Goal: Task Accomplishment & Management: Use online tool/utility

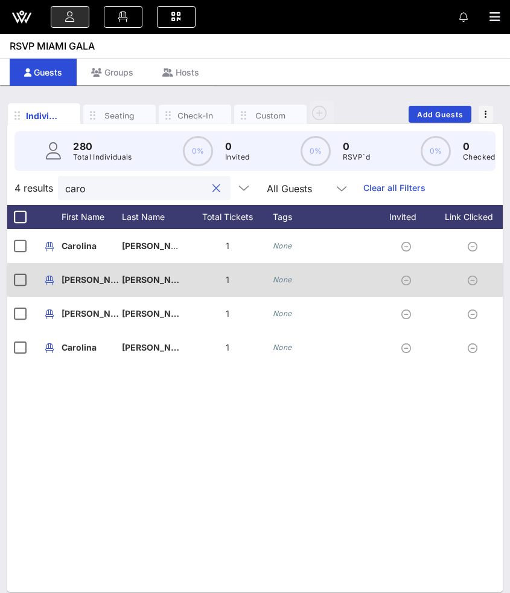
type input "caro"
click at [279, 281] on icon "None" at bounding box center [282, 279] width 19 height 9
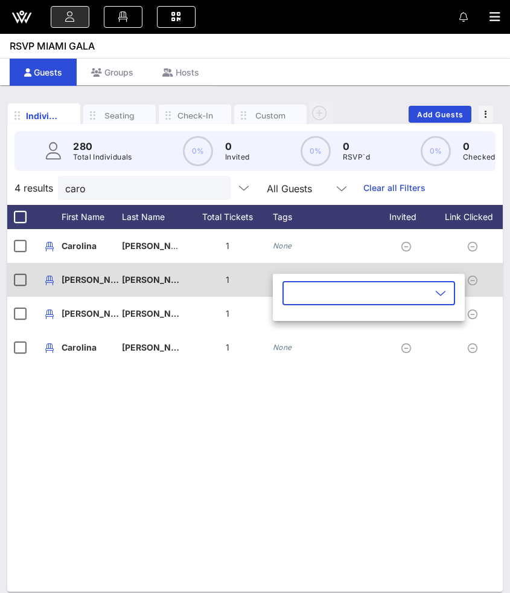
click at [279, 281] on div "​" at bounding box center [369, 301] width 192 height 40
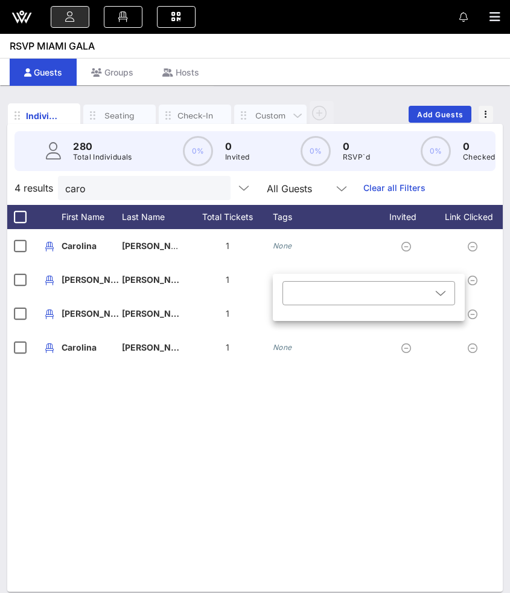
click at [255, 108] on div "Custom" at bounding box center [270, 116] width 72 height 22
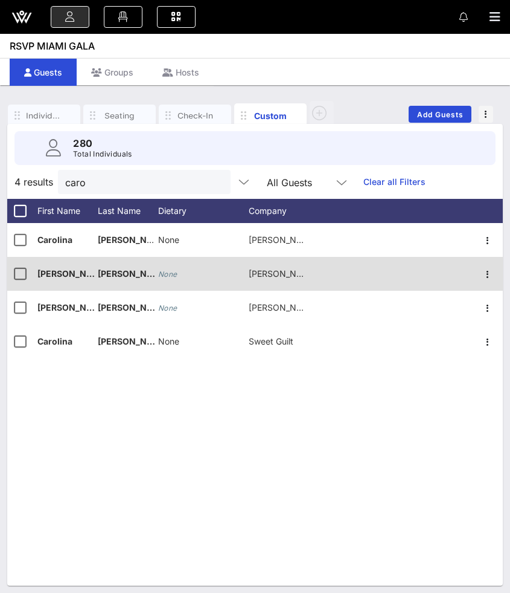
click at [169, 269] on icon "None" at bounding box center [167, 273] width 19 height 9
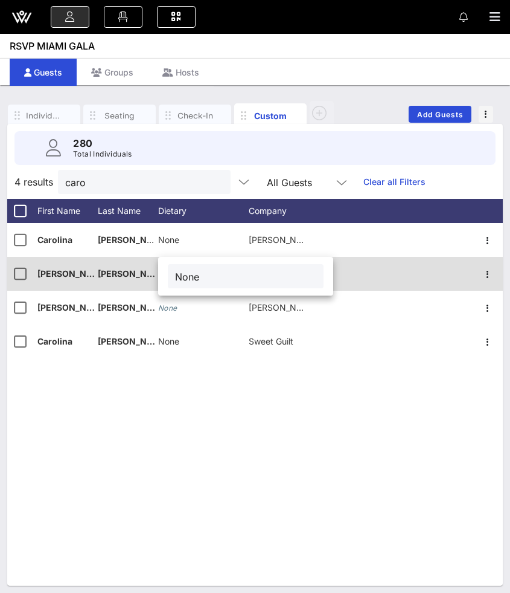
type input "None"
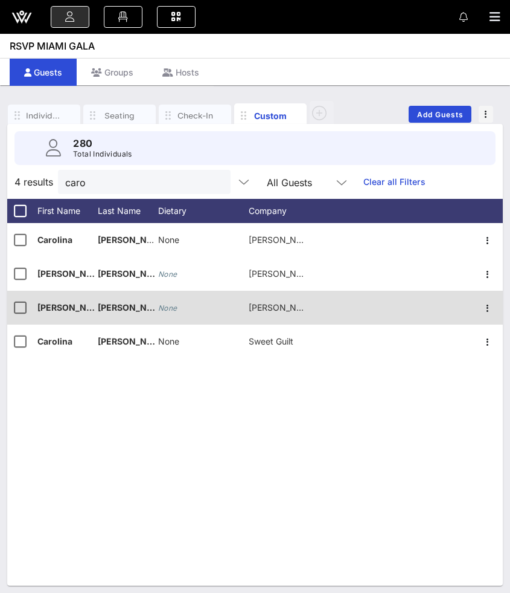
click at [166, 307] on icon "None" at bounding box center [167, 307] width 19 height 9
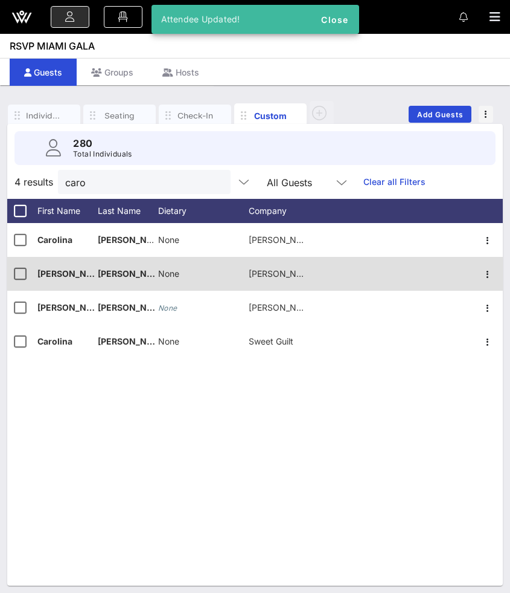
click at [175, 269] on span "None" at bounding box center [168, 273] width 21 height 10
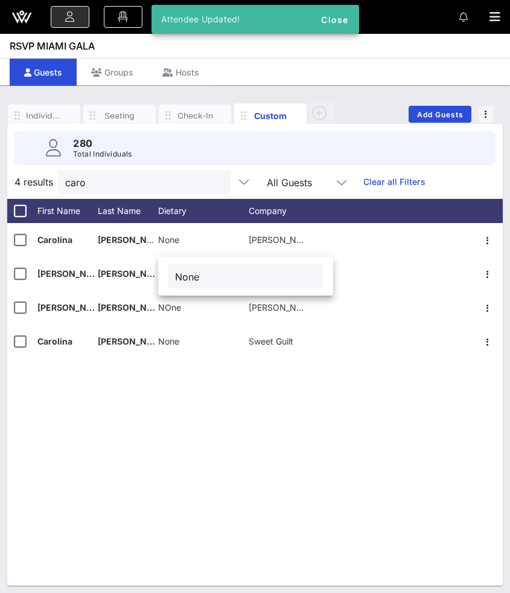
click at [176, 388] on div "C [PERSON_NAME] None [PERSON_NAME] Event Design C [PERSON_NAME] None [PERSON_NA…" at bounding box center [255, 404] width 496 height 362
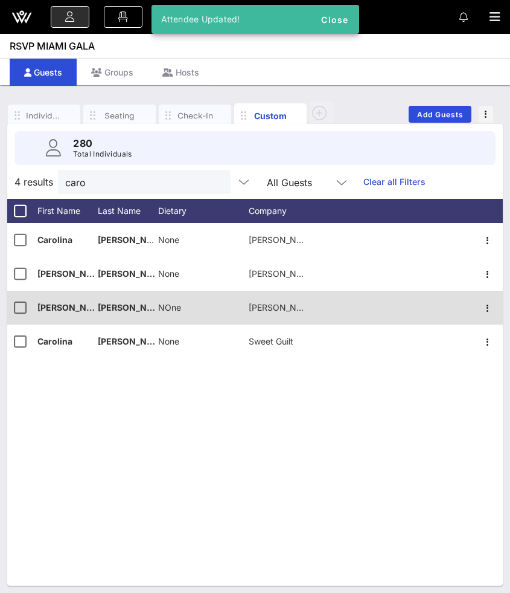
click at [175, 304] on span "NOne" at bounding box center [169, 307] width 23 height 10
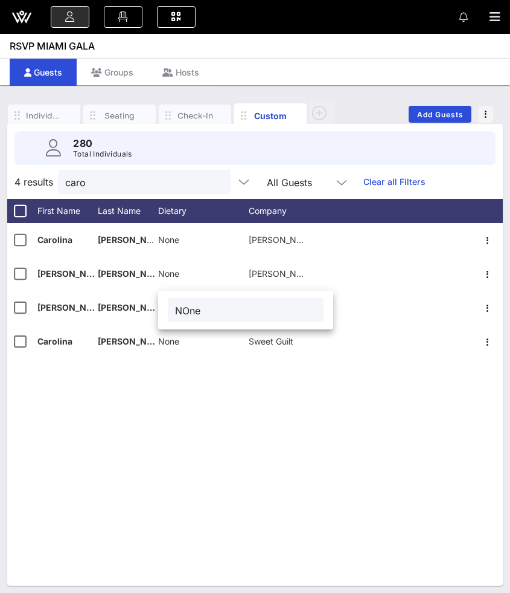
click at [191, 309] on input "NOne" at bounding box center [245, 310] width 141 height 16
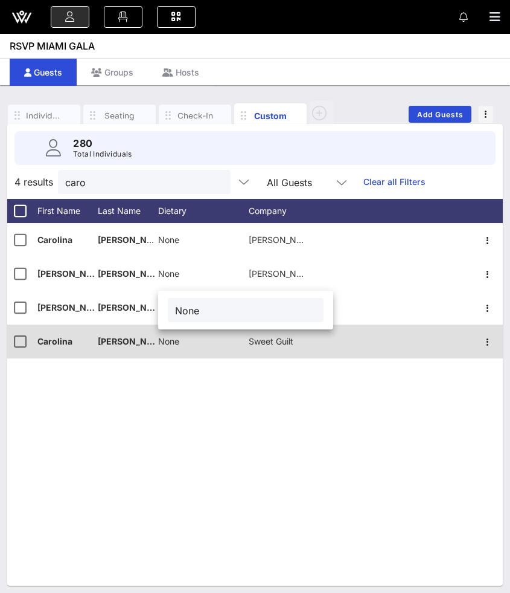
type input "None"
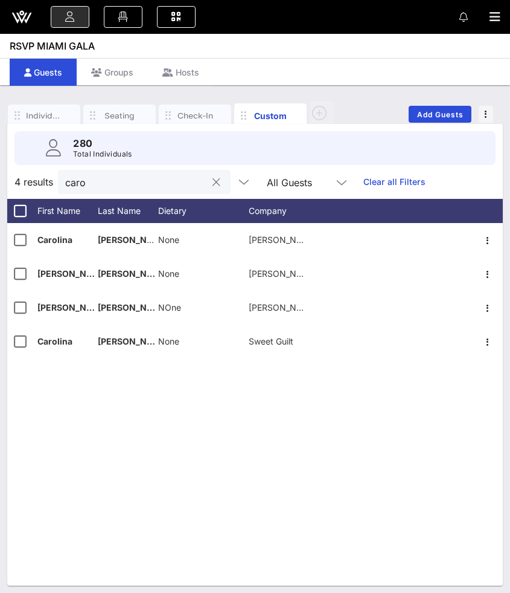
click at [213, 182] on button "clear icon" at bounding box center [217, 182] width 8 height 12
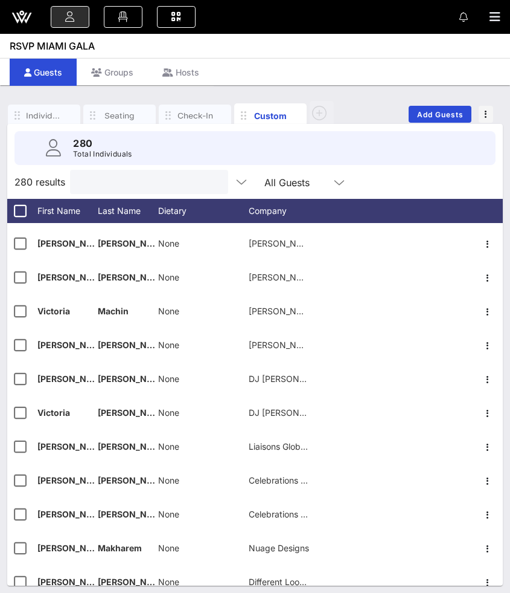
scroll to position [7953, 0]
